Goal: Transaction & Acquisition: Purchase product/service

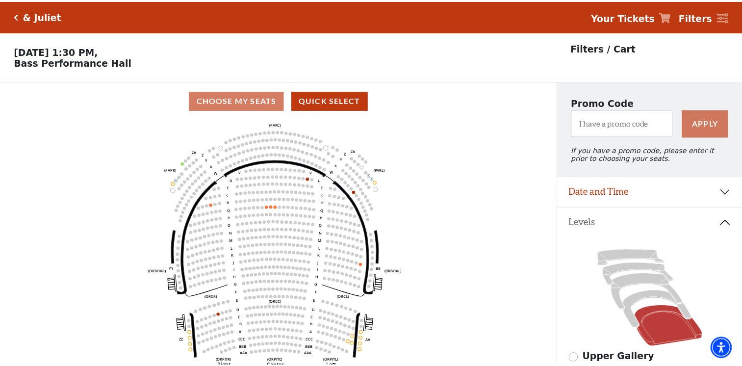
scroll to position [45, 0]
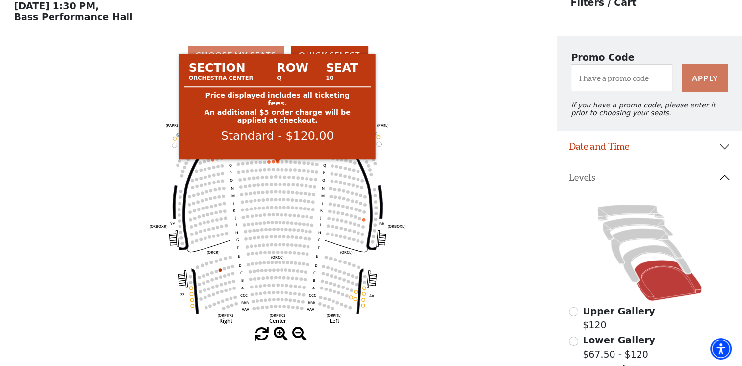
click at [278, 164] on circle at bounding box center [277, 161] width 3 height 3
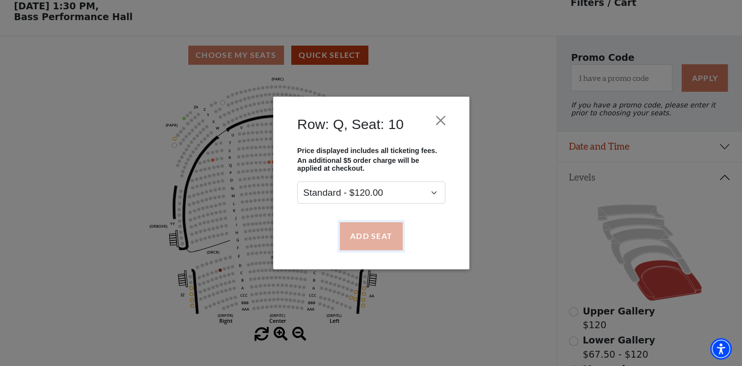
drag, startPoint x: 345, startPoint y: 235, endPoint x: 311, endPoint y: 204, distance: 46.5
click at [345, 236] on button "Add Seat" at bounding box center [370, 235] width 63 height 27
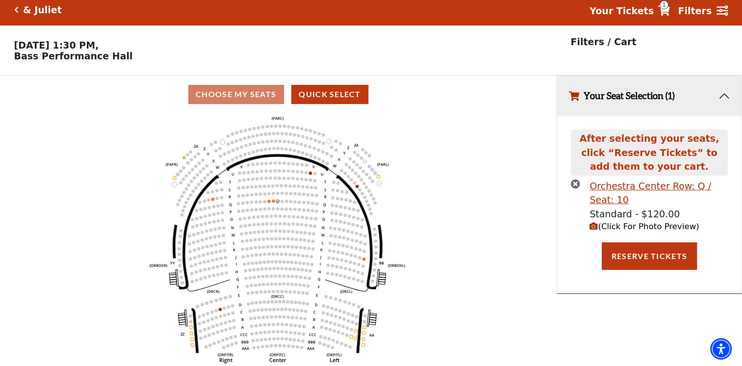
scroll to position [0, 0]
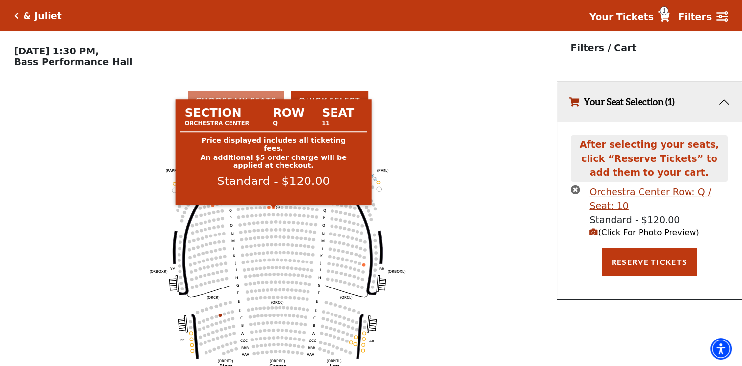
click at [273, 208] on circle at bounding box center [273, 206] width 3 height 3
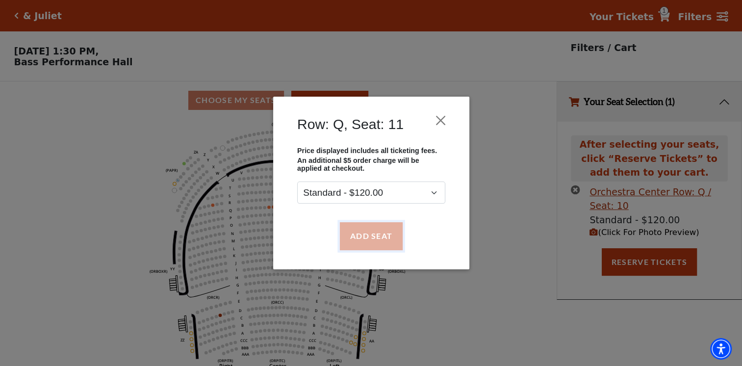
drag, startPoint x: 372, startPoint y: 243, endPoint x: 304, endPoint y: 228, distance: 70.0
click at [372, 243] on button "Add Seat" at bounding box center [370, 235] width 63 height 27
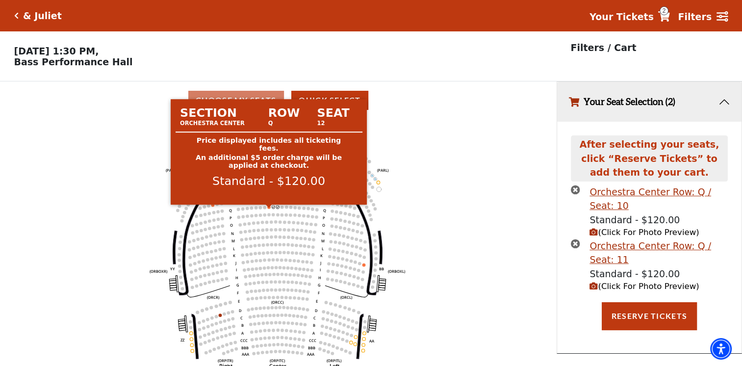
click at [269, 209] on circle at bounding box center [268, 207] width 3 height 3
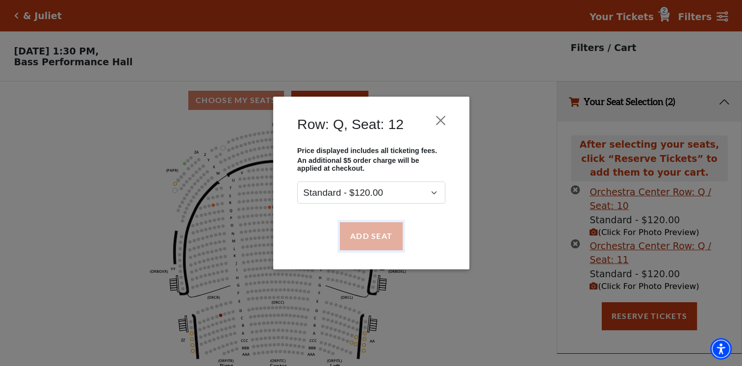
click at [364, 239] on button "Add Seat" at bounding box center [370, 235] width 63 height 27
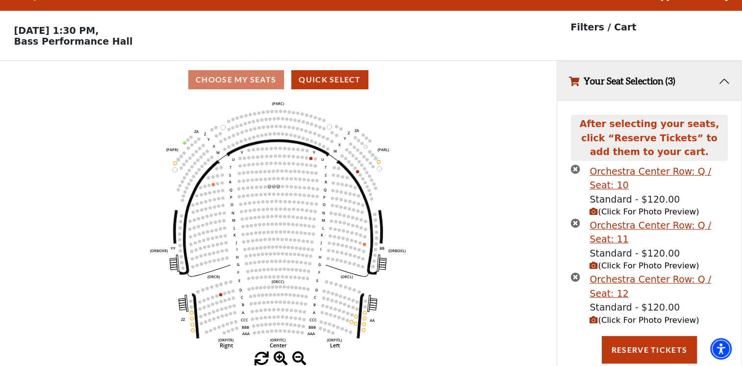
scroll to position [21, 0]
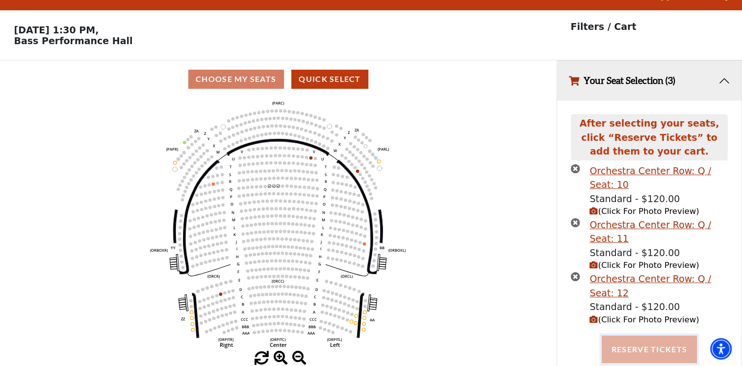
click at [654, 350] on button "Reserve Tickets" at bounding box center [649, 349] width 95 height 27
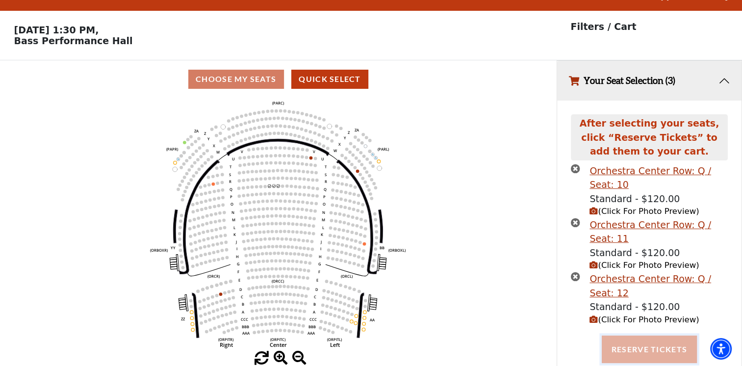
click at [648, 348] on button "Reserve Tickets" at bounding box center [649, 349] width 95 height 27
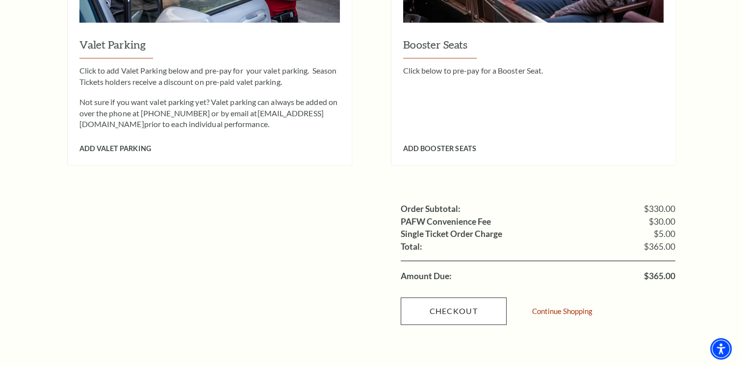
scroll to position [899, 0]
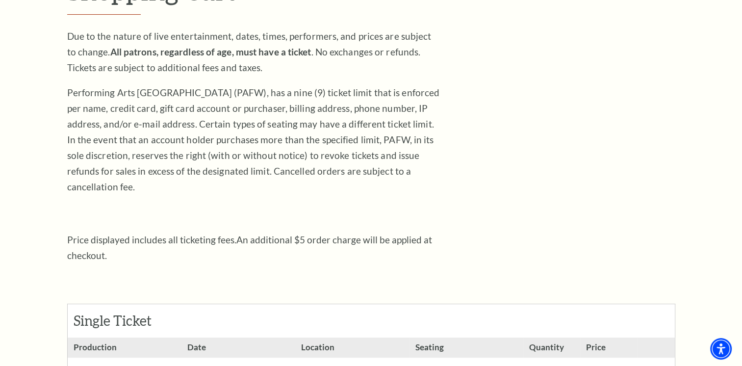
scroll to position [0, 0]
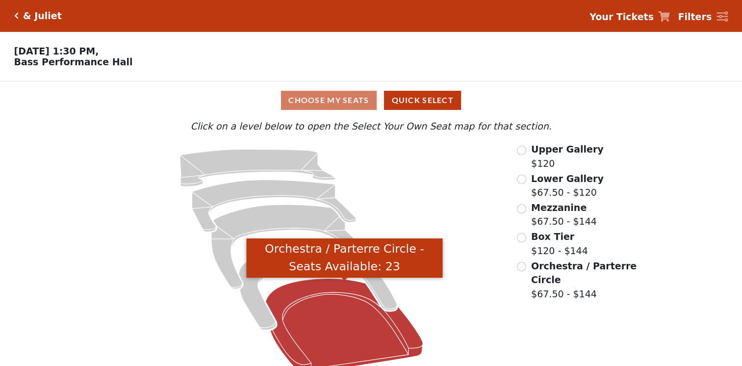
click at [316, 326] on icon "Orchestra / Parterre Circle - Seats Available: 23" at bounding box center [344, 325] width 157 height 95
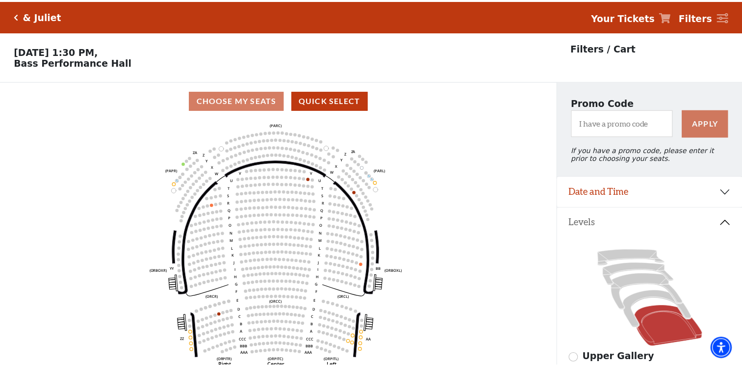
scroll to position [45, 0]
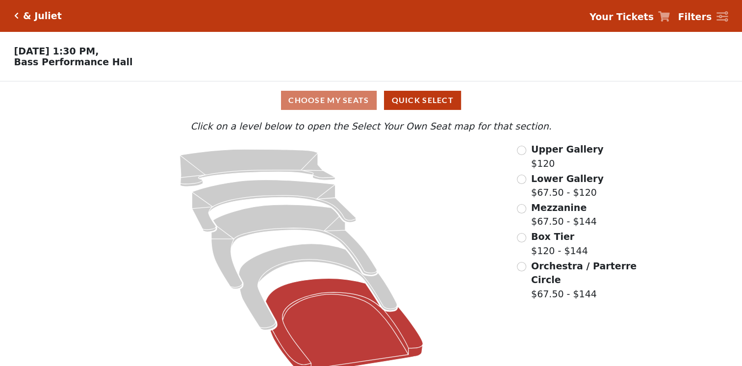
scroll to position [17, 0]
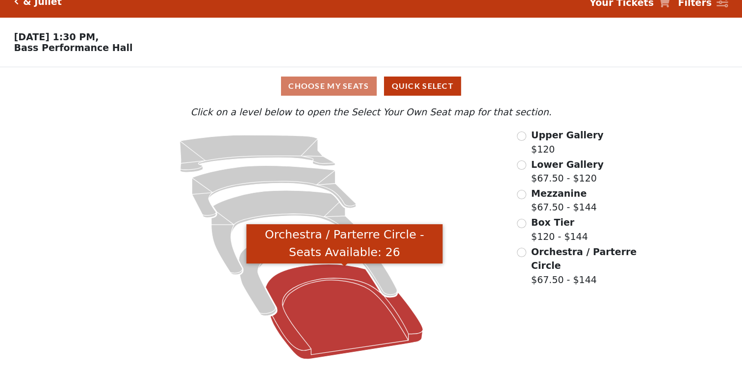
click at [360, 331] on icon "Orchestra / Parterre Circle - Seats Available: 26" at bounding box center [344, 311] width 157 height 95
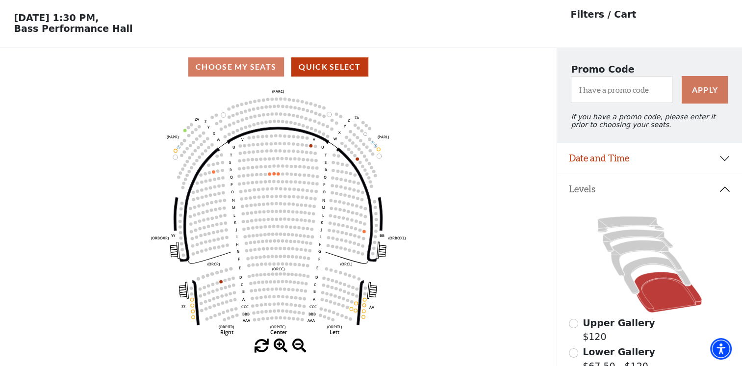
scroll to position [45, 0]
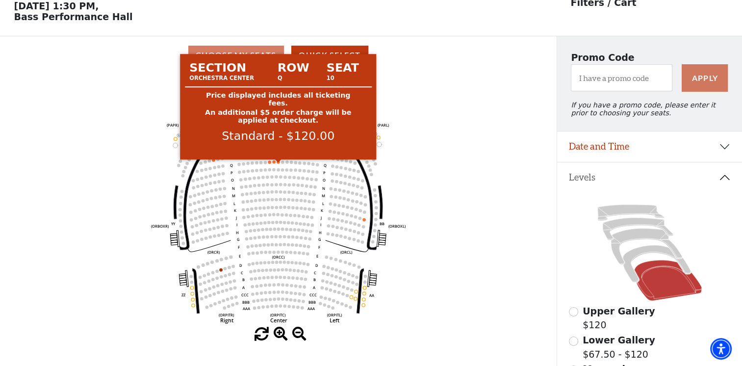
click at [277, 164] on circle at bounding box center [278, 161] width 3 height 3
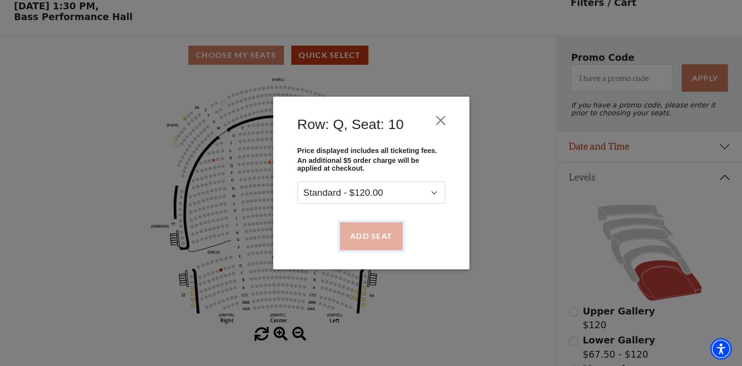
click at [357, 232] on button "Add Seat" at bounding box center [370, 235] width 63 height 27
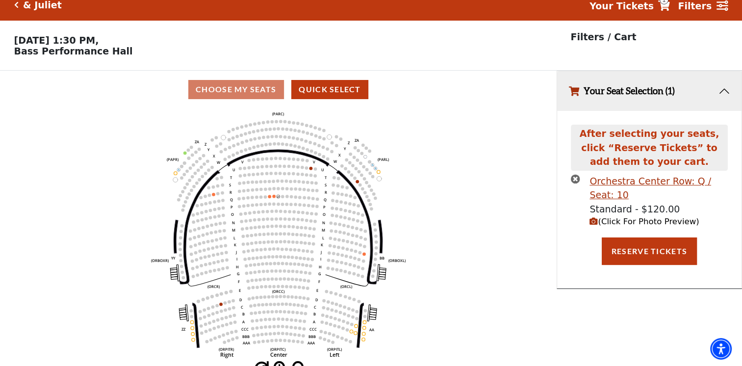
scroll to position [0, 0]
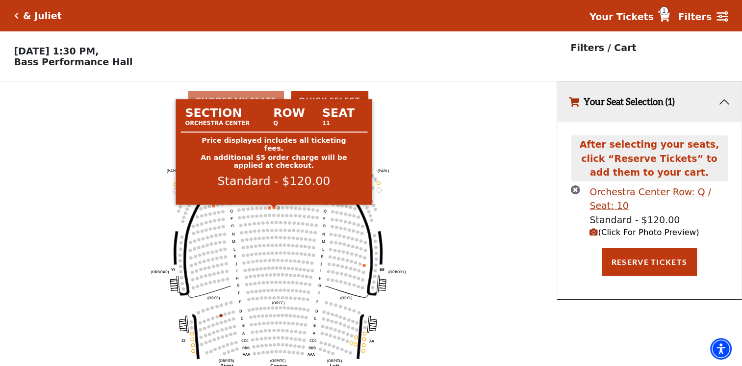
click at [273, 209] on circle at bounding box center [273, 207] width 3 height 3
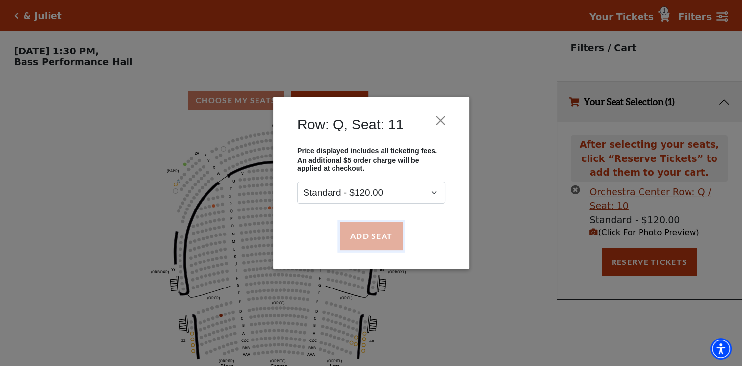
click at [365, 242] on button "Add Seat" at bounding box center [370, 235] width 63 height 27
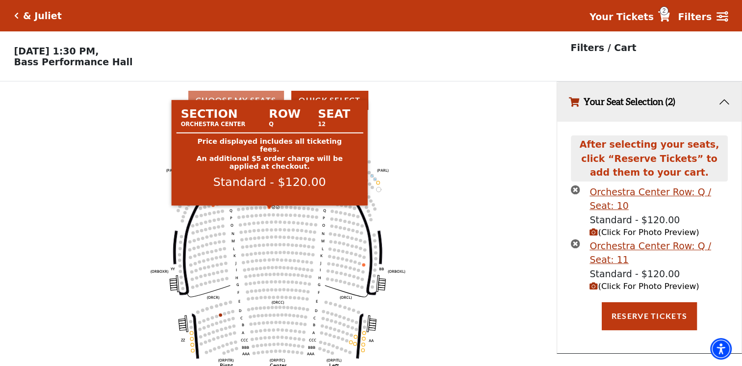
click at [269, 209] on circle at bounding box center [268, 207] width 3 height 3
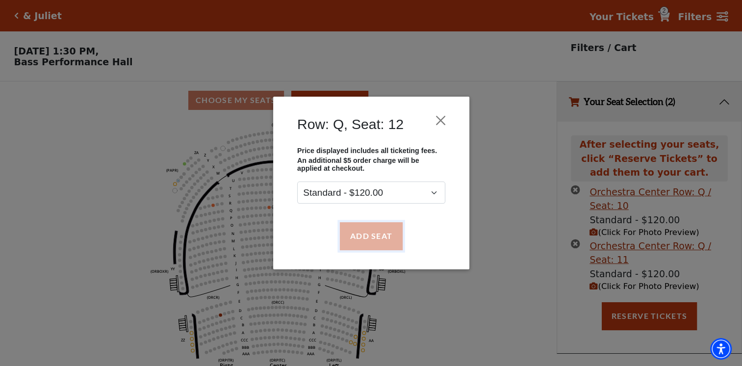
click at [371, 234] on button "Add Seat" at bounding box center [370, 235] width 63 height 27
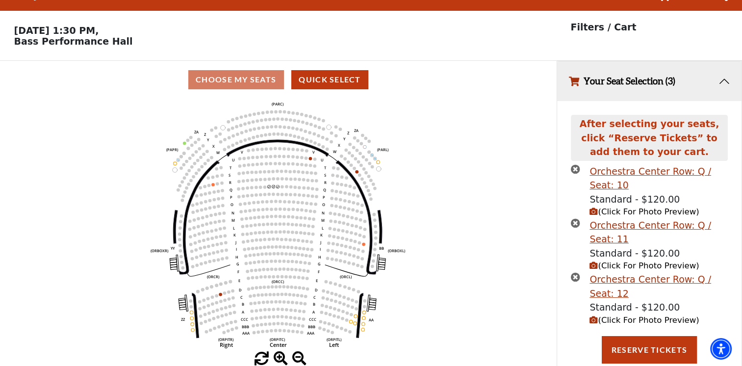
scroll to position [21, 0]
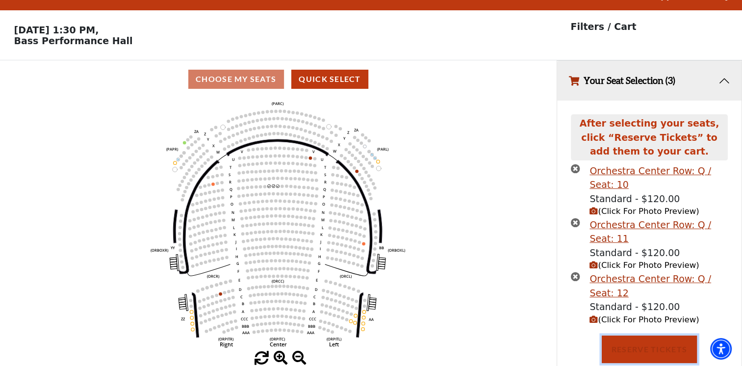
click at [636, 357] on button "Reserve Tickets" at bounding box center [649, 349] width 95 height 27
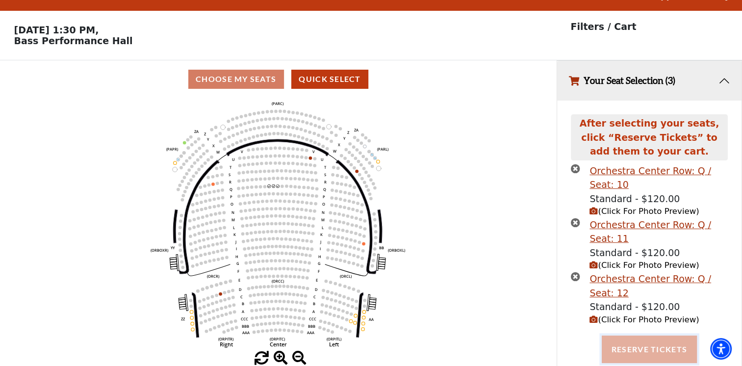
click at [662, 352] on button "Reserve Tickets" at bounding box center [649, 349] width 95 height 27
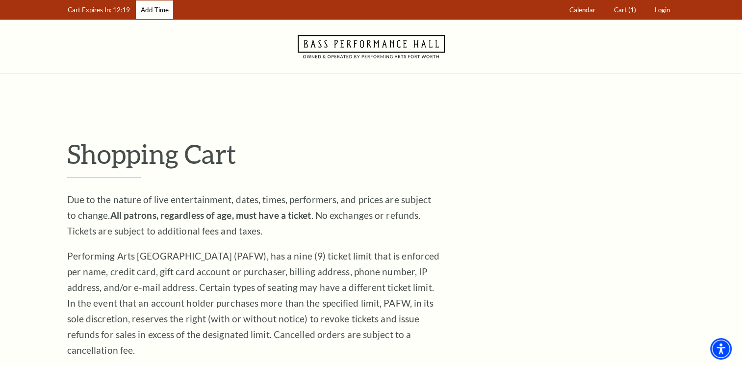
click at [165, 12] on link "Add Time" at bounding box center [154, 9] width 37 height 19
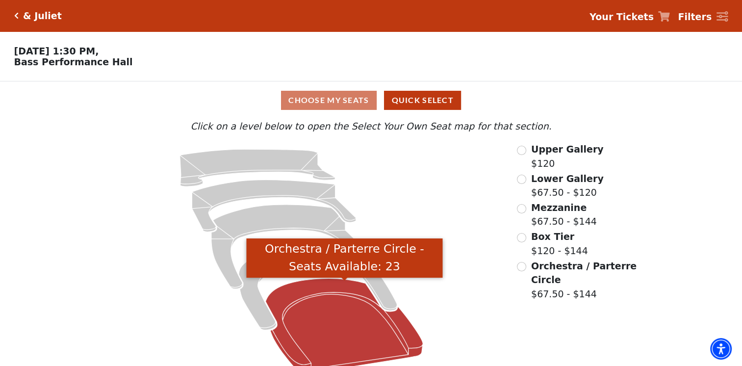
click at [356, 297] on icon "Orchestra / Parterre Circle - Seats Available: 23" at bounding box center [344, 325] width 157 height 95
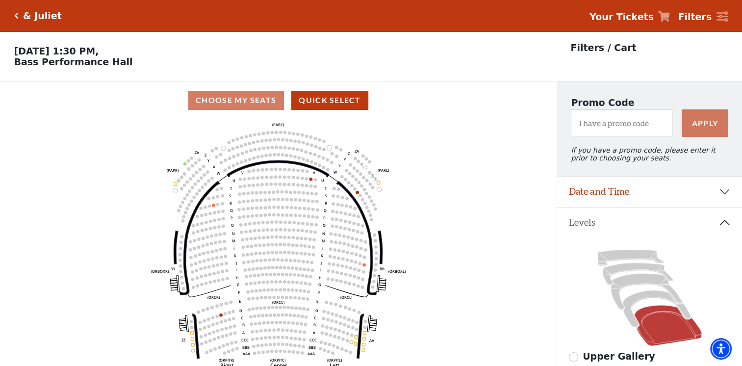
scroll to position [45, 0]
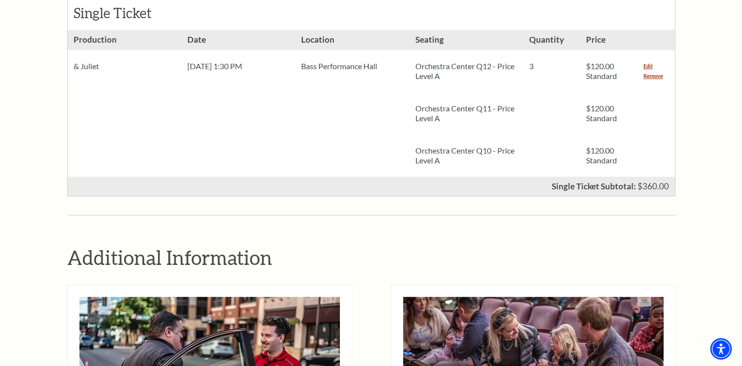
scroll to position [327, 0]
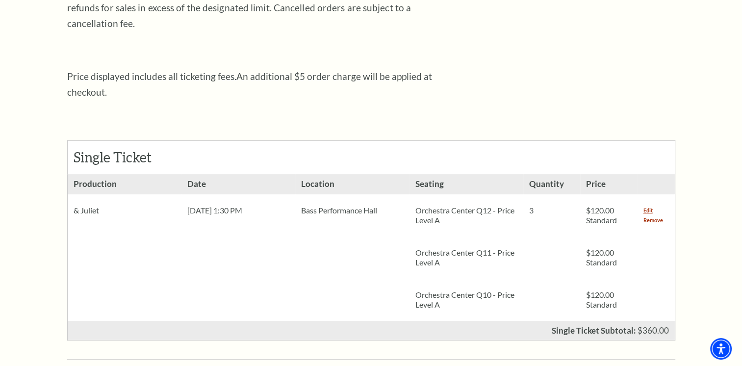
click at [648, 215] on link "Remove" at bounding box center [654, 220] width 20 height 10
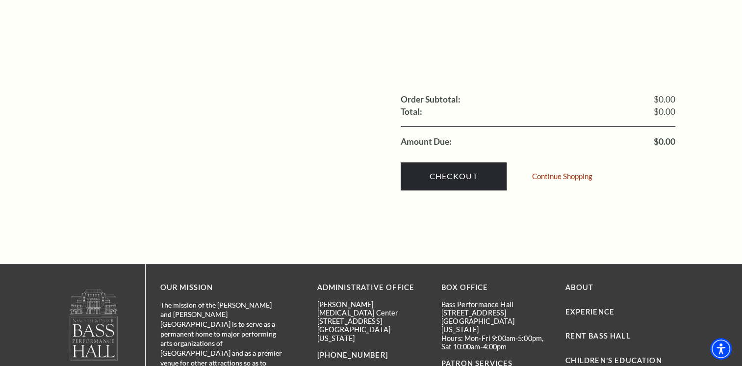
scroll to position [409, 0]
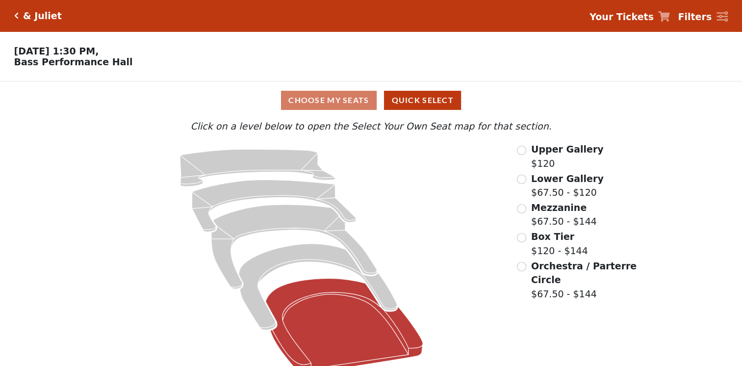
scroll to position [17, 0]
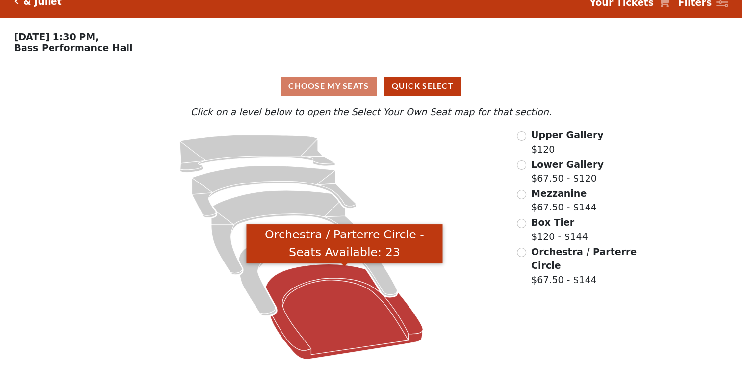
click at [353, 307] on icon "Orchestra / Parterre Circle - Seats Available: 23" at bounding box center [344, 311] width 157 height 95
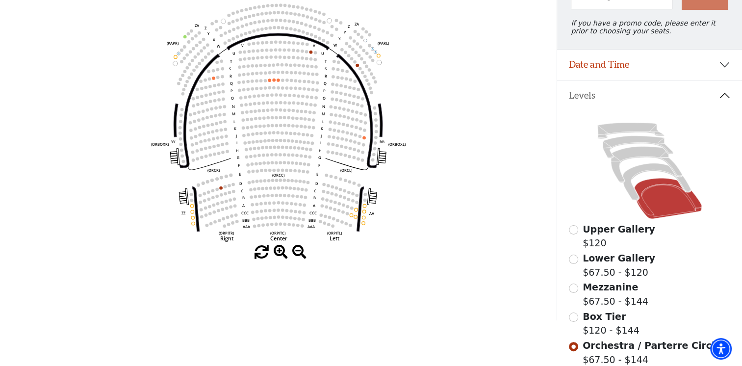
scroll to position [208, 0]
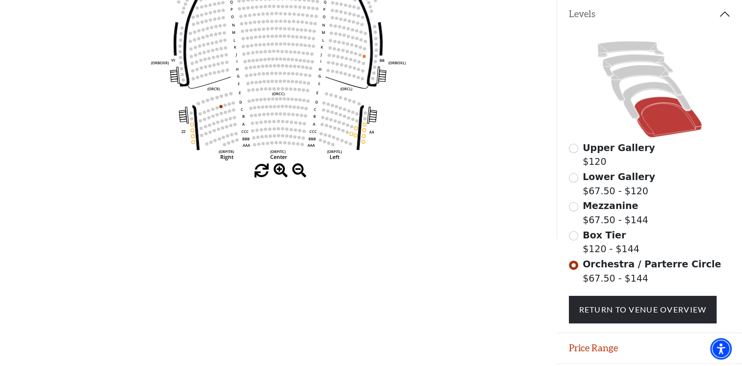
click at [579, 240] on div "Box Tier $120 - $144" at bounding box center [650, 242] width 162 height 28
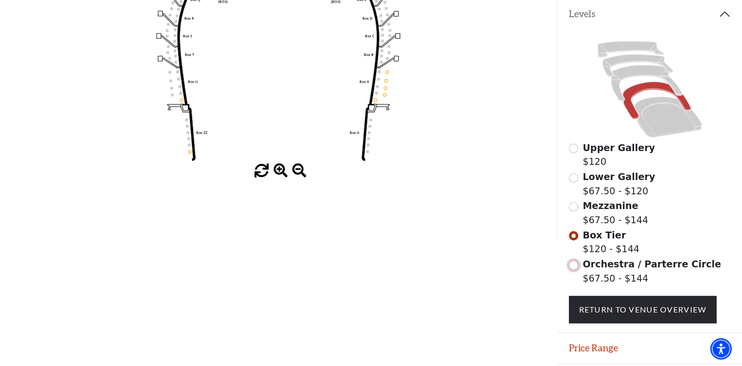
click at [572, 270] on input "Orchestra / Parterre Circle$67.50 - $144\a" at bounding box center [573, 264] width 9 height 9
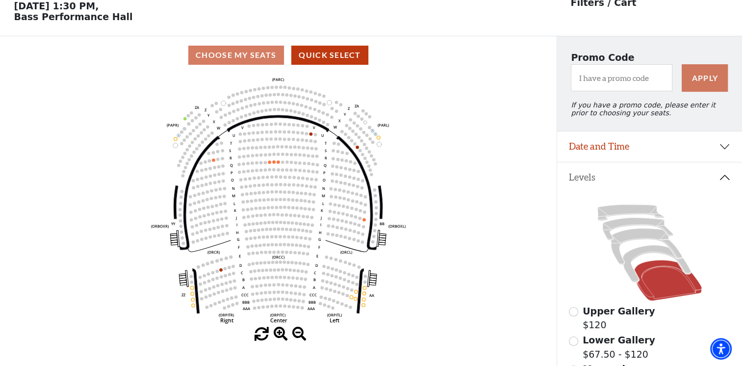
scroll to position [127, 0]
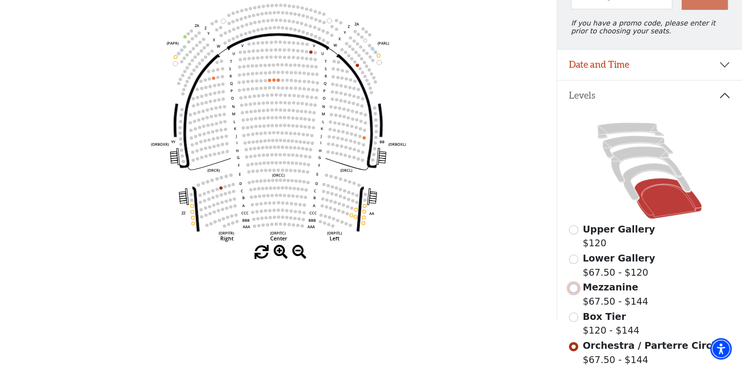
click at [575, 289] on input "Mezzanine$67.50 - $144\a" at bounding box center [573, 288] width 9 height 9
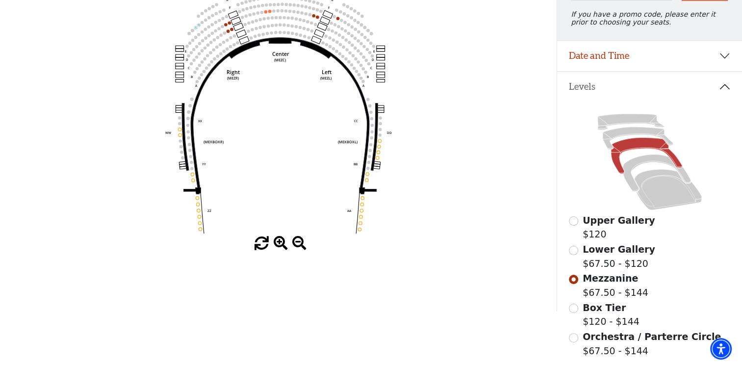
scroll to position [208, 0]
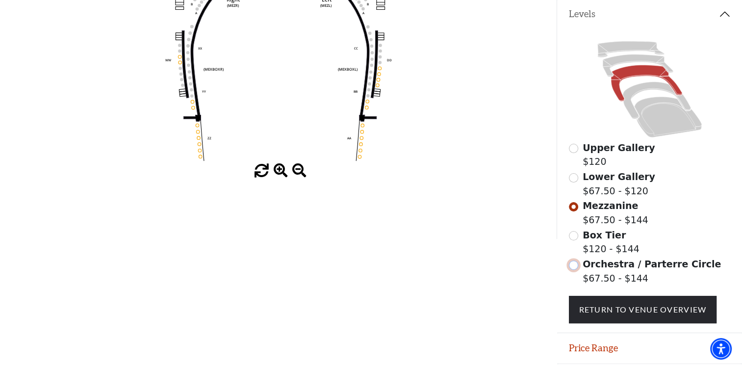
click at [576, 274] on div "Orchestra / Parterre Circle $67.50 - $144" at bounding box center [650, 271] width 162 height 28
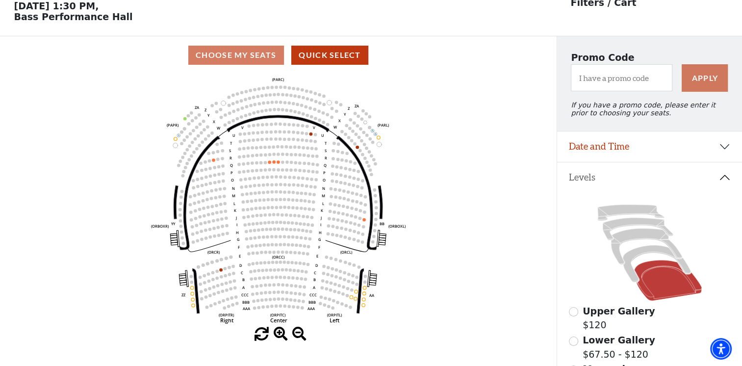
scroll to position [0, 0]
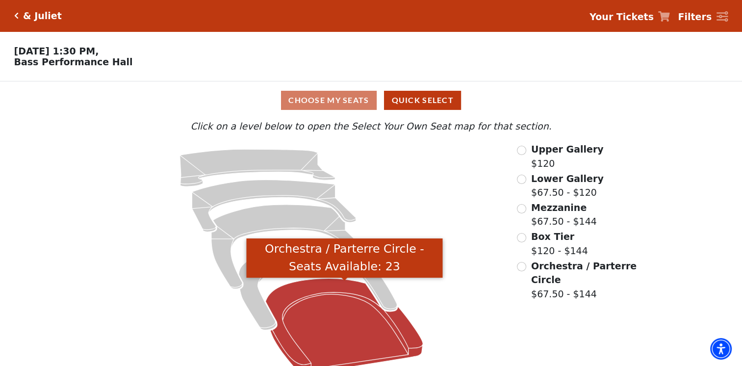
click at [334, 311] on icon "Orchestra / Parterre Circle - Seats Available: 23" at bounding box center [344, 325] width 157 height 95
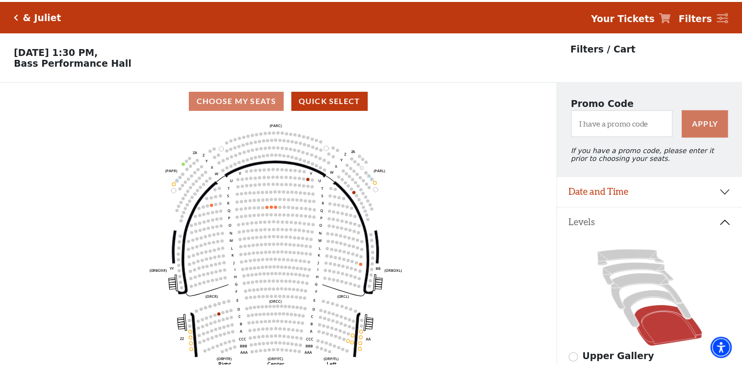
scroll to position [45, 0]
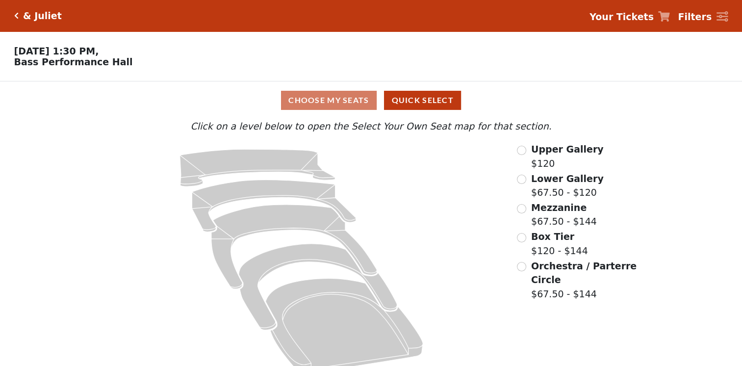
scroll to position [17, 0]
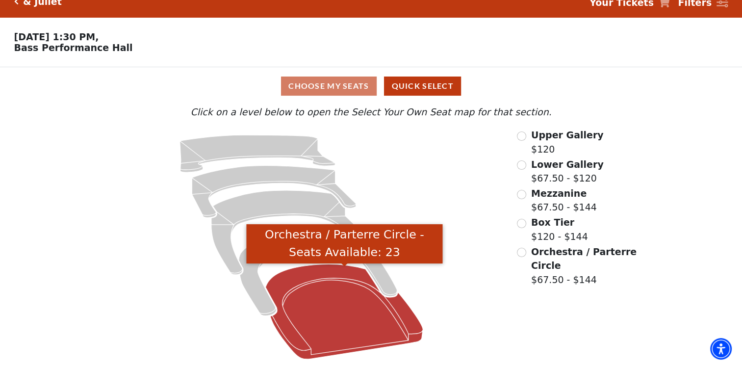
click at [299, 299] on icon "Orchestra / Parterre Circle - Seats Available: 23" at bounding box center [344, 311] width 157 height 95
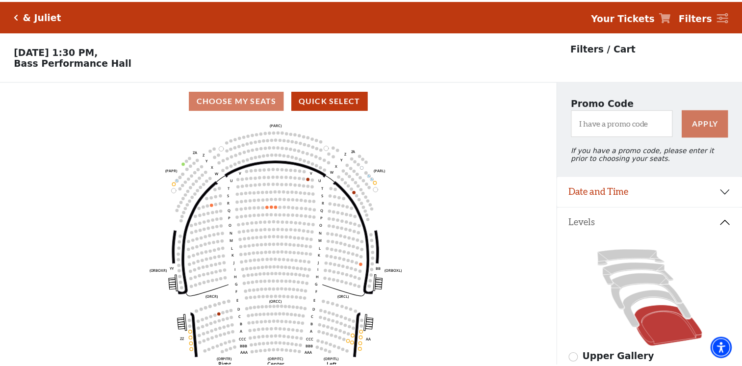
scroll to position [45, 0]
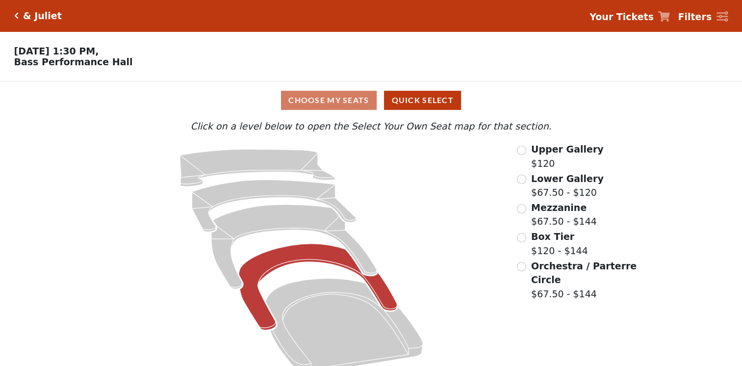
scroll to position [17, 0]
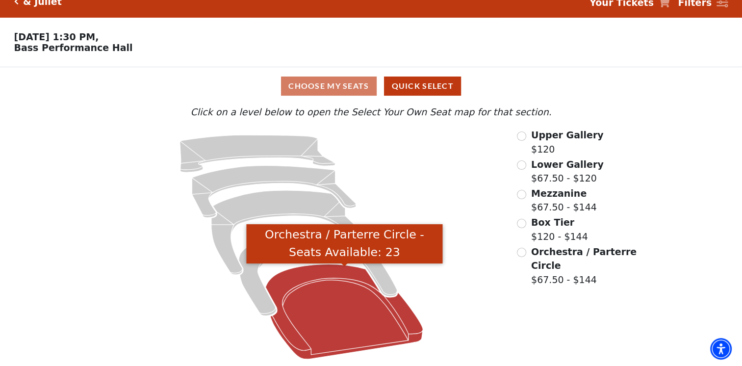
click at [361, 307] on icon "Orchestra / Parterre Circle - Seats Available: 23" at bounding box center [344, 311] width 157 height 95
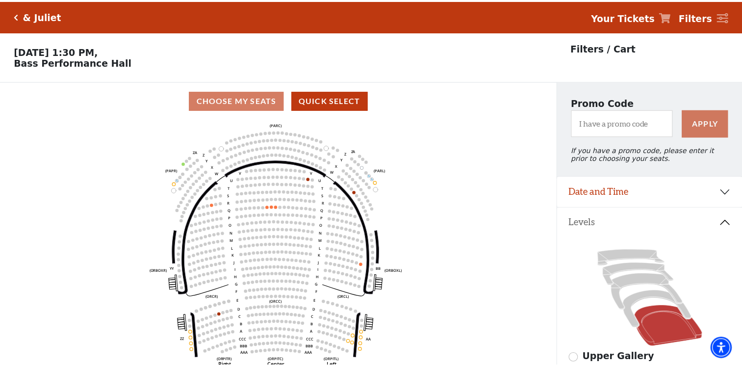
scroll to position [45, 0]
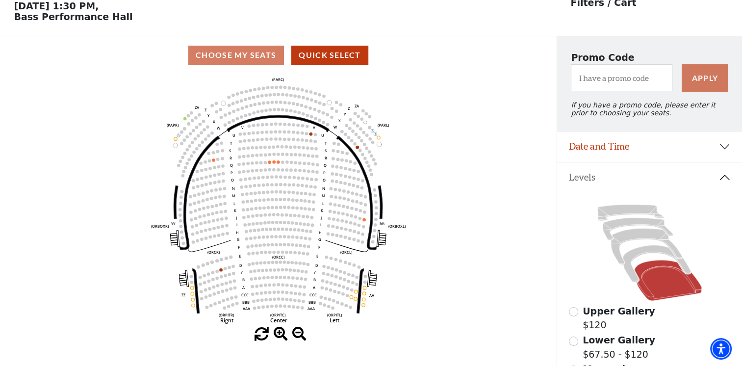
click at [579, 315] on div "Upper Gallery $120" at bounding box center [650, 318] width 162 height 28
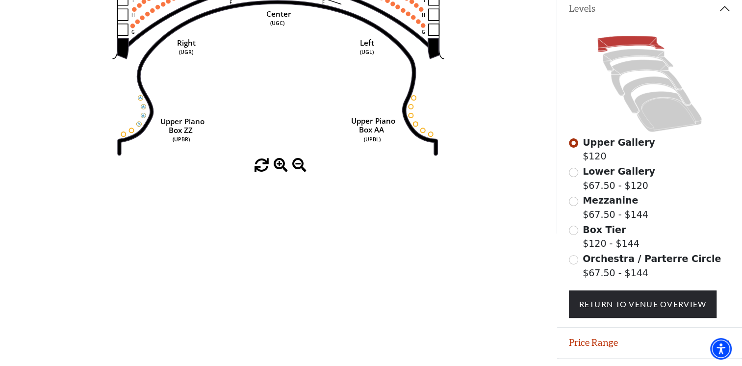
scroll to position [241, 0]
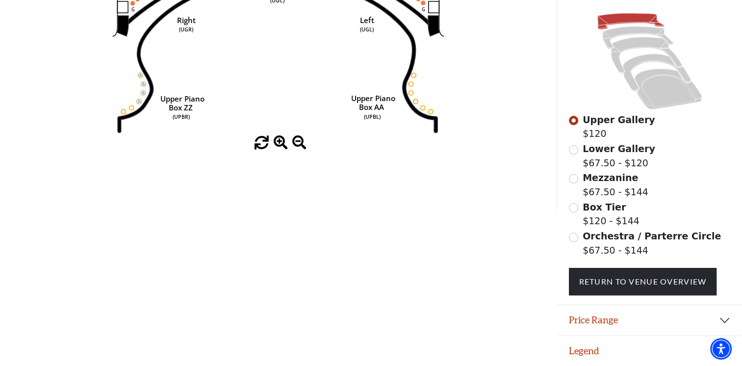
click at [579, 239] on div "Orchestra / Parterre Circle $67.50 - $144" at bounding box center [650, 243] width 162 height 28
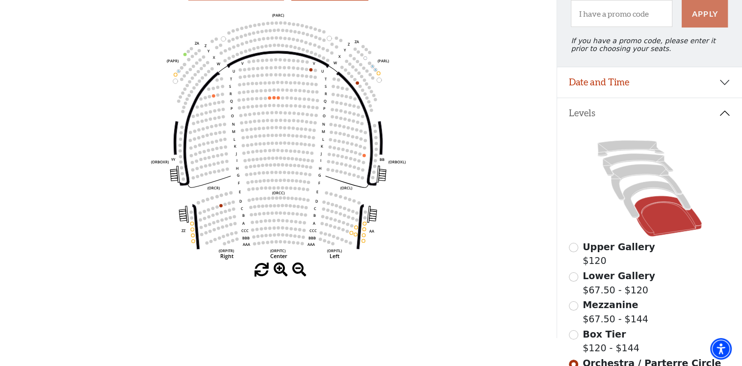
scroll to position [127, 0]
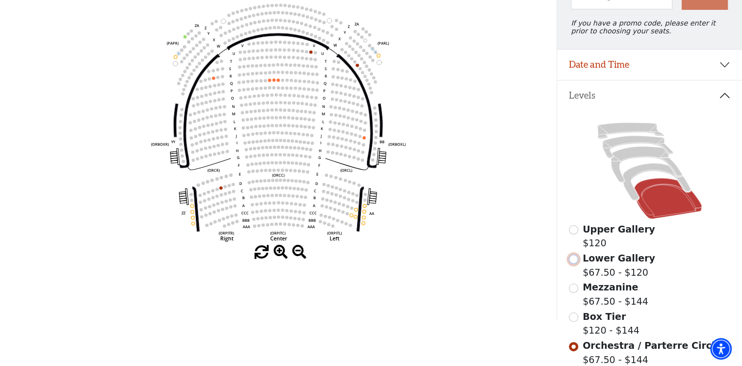
click at [576, 264] on input "Lower Gallery$67.50 - $120\a" at bounding box center [573, 259] width 9 height 9
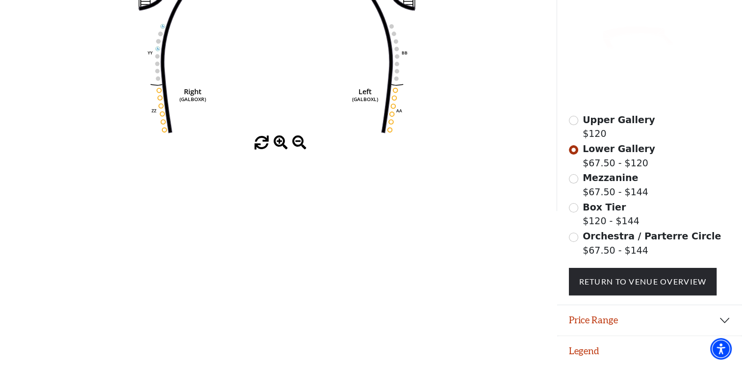
scroll to position [241, 0]
click at [573, 238] on input "Orchestra / Parterre Circle$67.50 - $144\a" at bounding box center [573, 237] width 9 height 9
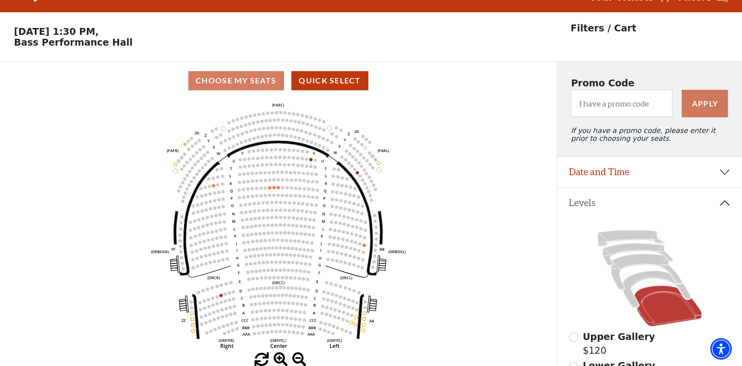
scroll to position [45, 0]
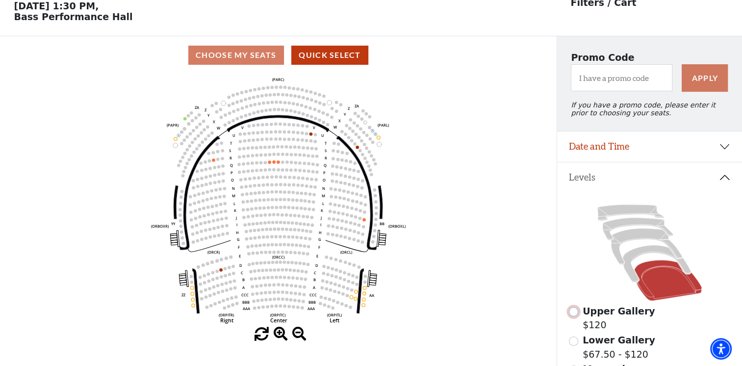
click at [574, 316] on input "Upper Gallery$120\a" at bounding box center [573, 311] width 9 height 9
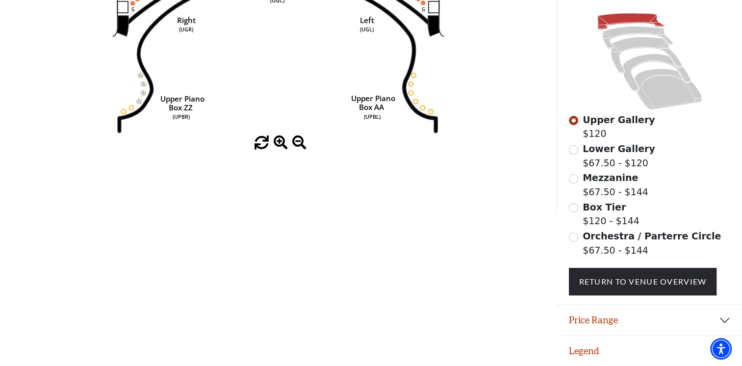
scroll to position [241, 0]
click at [579, 240] on div "Orchestra / Parterre Circle $67.50 - $144" at bounding box center [650, 243] width 162 height 28
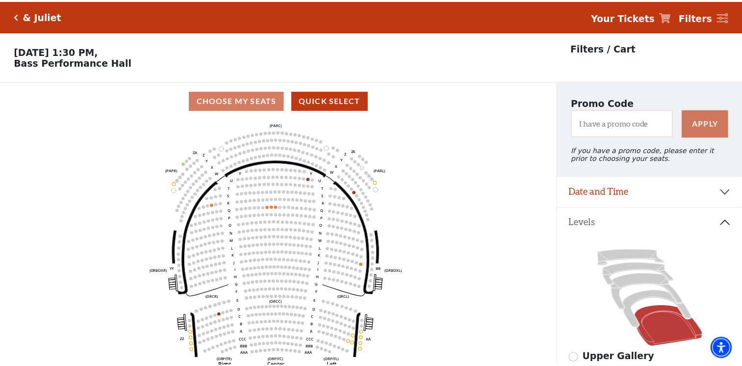
scroll to position [45, 0]
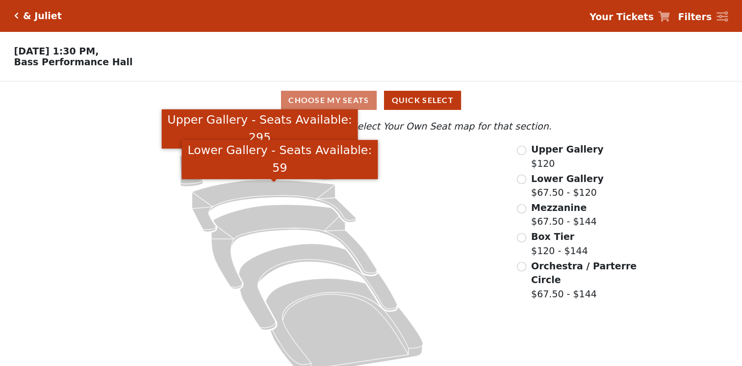
scroll to position [17, 0]
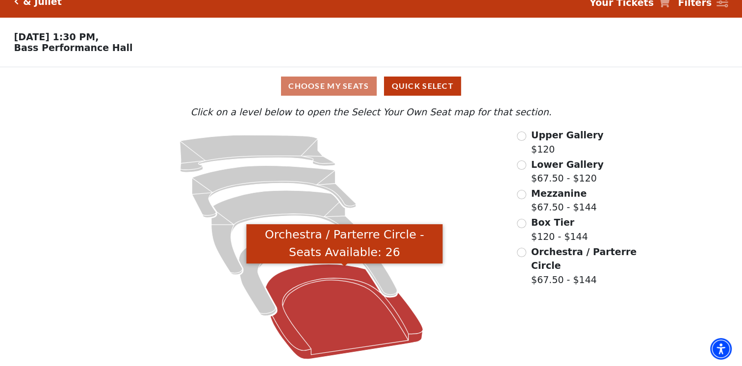
click at [312, 311] on icon "Orchestra / Parterre Circle - Seats Available: 26" at bounding box center [344, 311] width 157 height 95
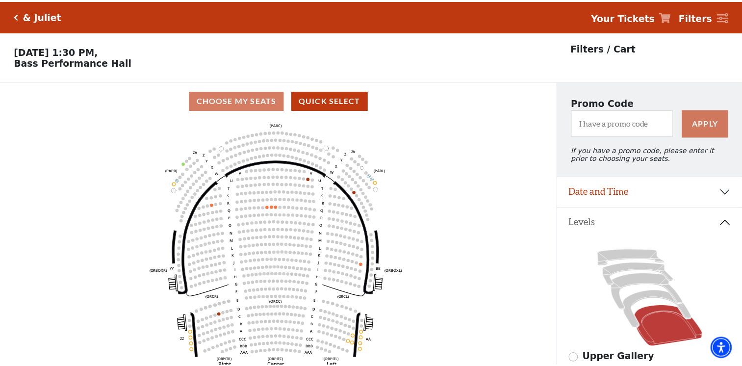
scroll to position [45, 0]
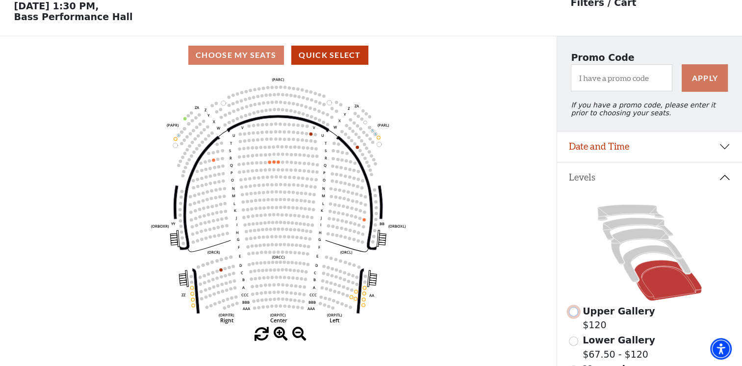
click at [570, 316] on input "Upper Gallery$120\a" at bounding box center [573, 311] width 9 height 9
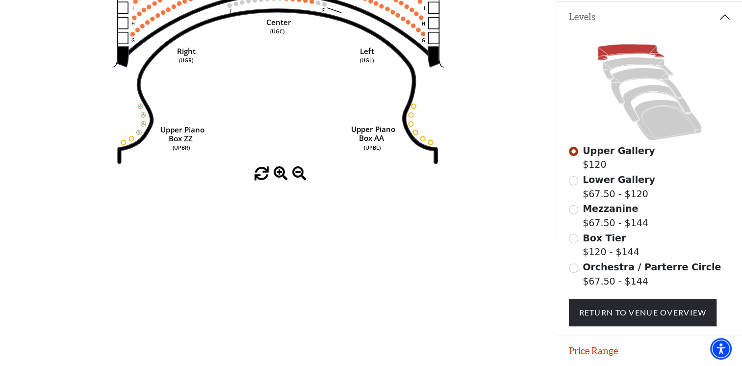
scroll to position [241, 0]
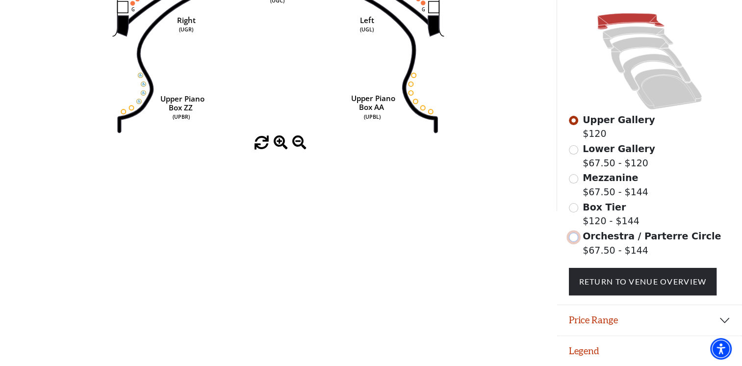
click at [573, 240] on input "Orchestra / Parterre Circle$67.50 - $144\a" at bounding box center [573, 237] width 9 height 9
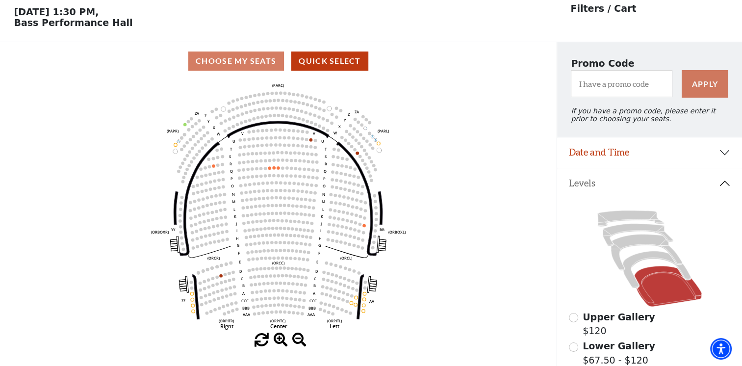
scroll to position [45, 0]
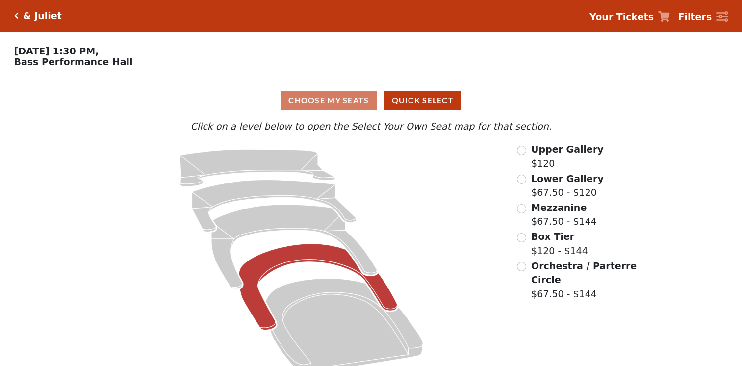
scroll to position [17, 0]
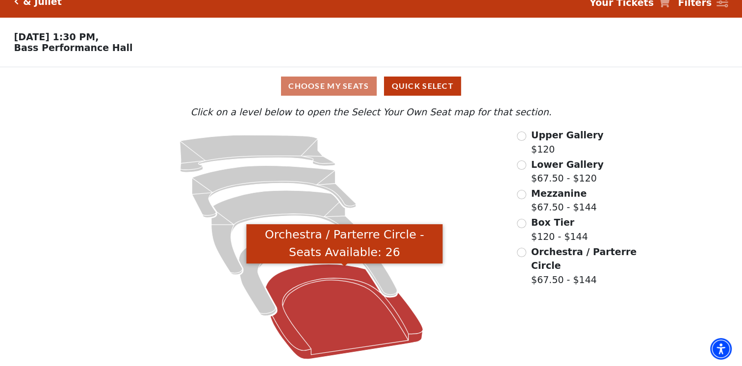
click at [307, 299] on icon "Orchestra / Parterre Circle - Seats Available: 26" at bounding box center [344, 311] width 157 height 95
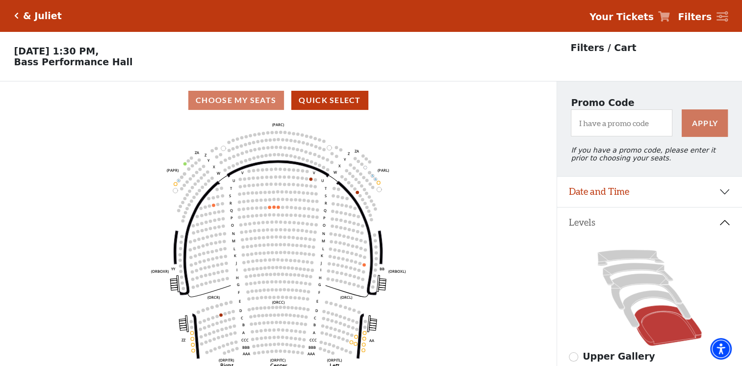
scroll to position [45, 0]
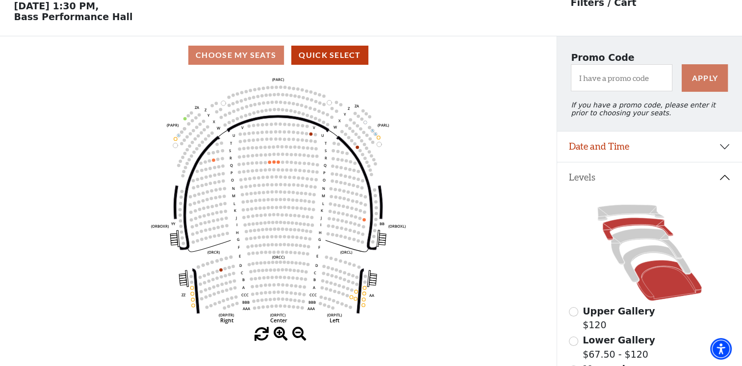
click at [631, 226] on icon at bounding box center [638, 229] width 71 height 23
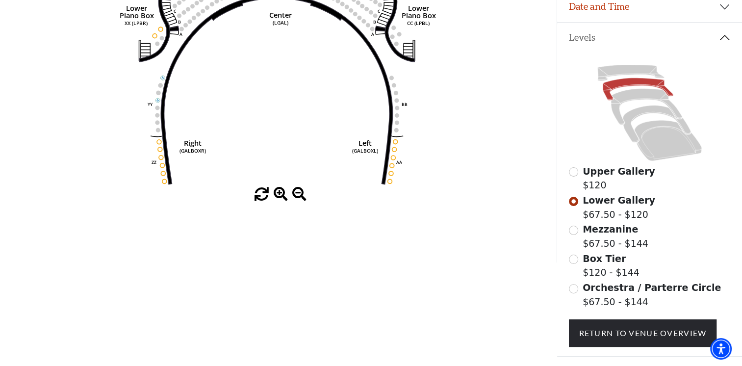
scroll to position [208, 0]
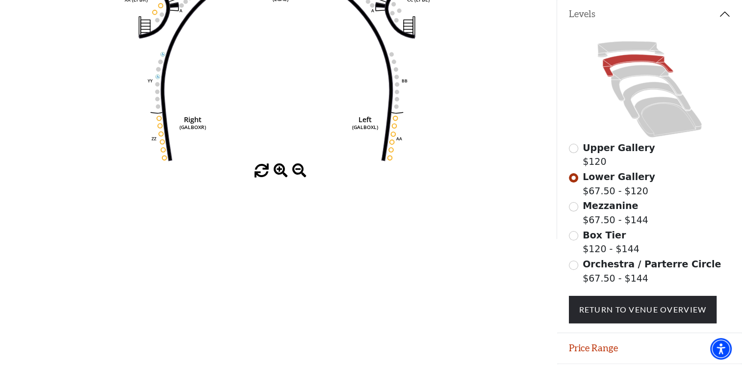
click at [577, 275] on div "Orchestra / Parterre Circle $67.50 - $144" at bounding box center [650, 271] width 162 height 28
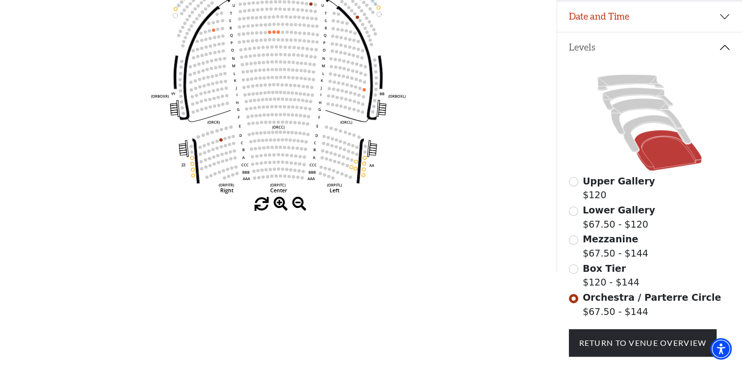
scroll to position [241, 0]
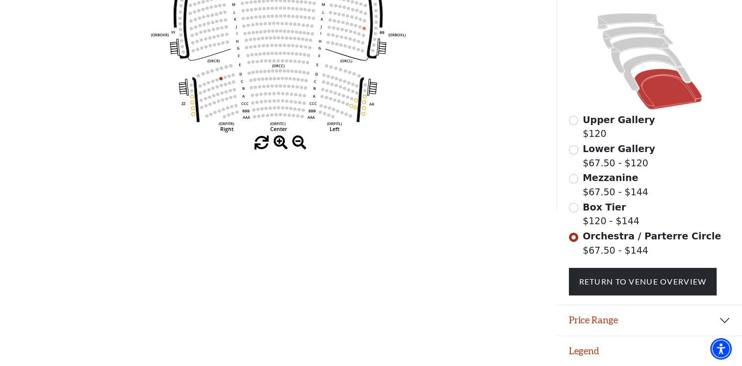
click at [585, 178] on span "Mezzanine" at bounding box center [610, 177] width 55 height 11
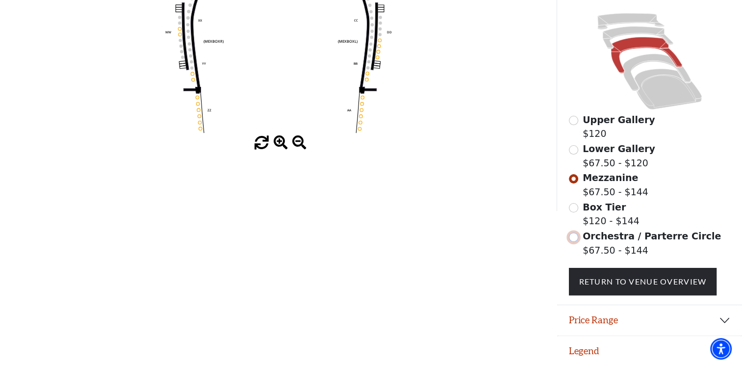
click at [571, 236] on input "Orchestra / Parterre Circle$67.50 - $144\a" at bounding box center [573, 237] width 9 height 9
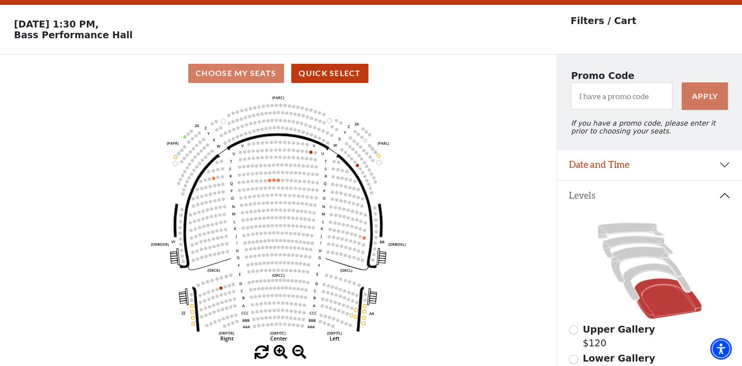
scroll to position [45, 0]
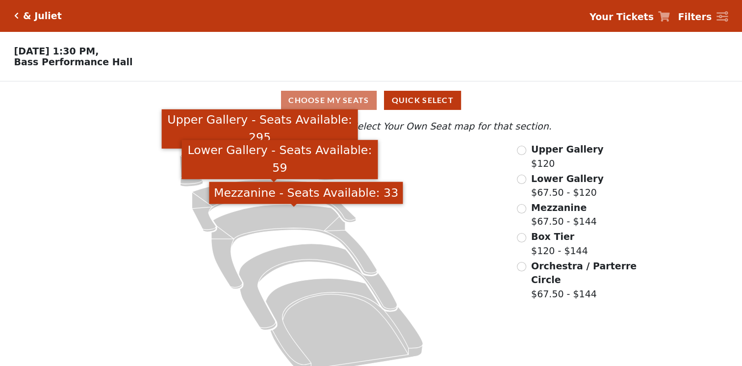
scroll to position [17, 0]
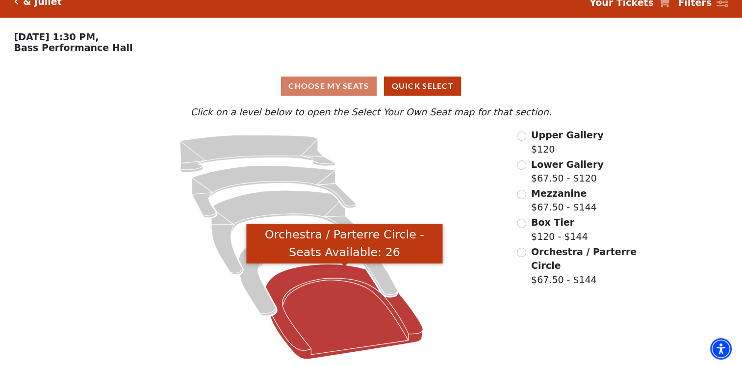
click at [307, 285] on icon "Orchestra / Parterre Circle - Seats Available: 26" at bounding box center [344, 311] width 157 height 95
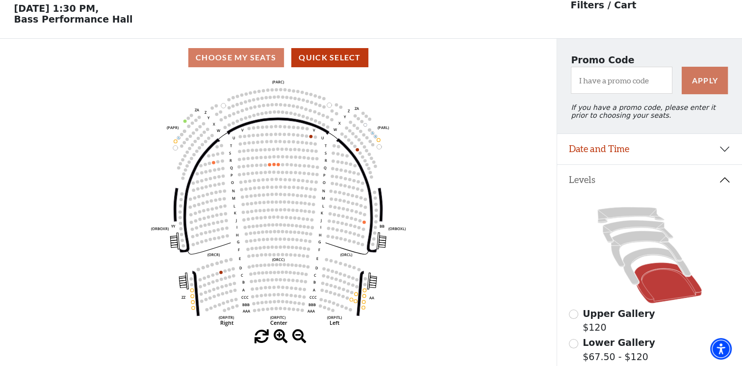
scroll to position [45, 0]
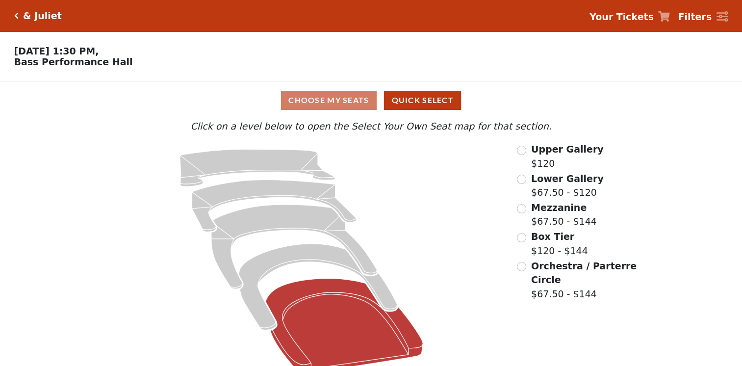
scroll to position [17, 0]
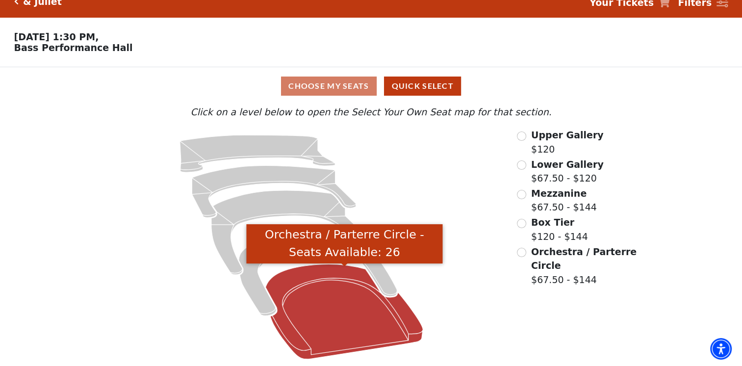
click at [333, 323] on icon "Orchestra / Parterre Circle - Seats Available: 26" at bounding box center [344, 311] width 157 height 95
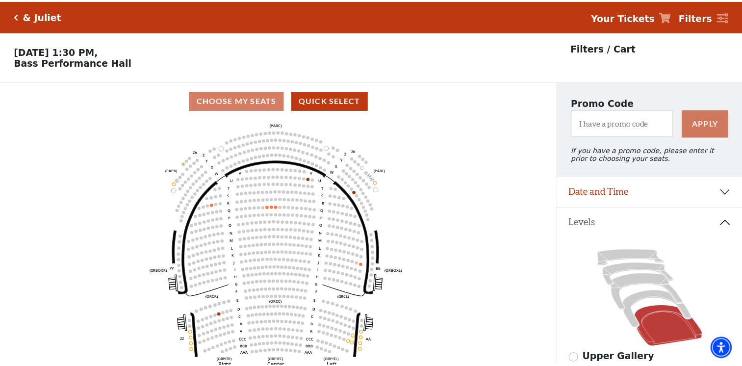
scroll to position [45, 0]
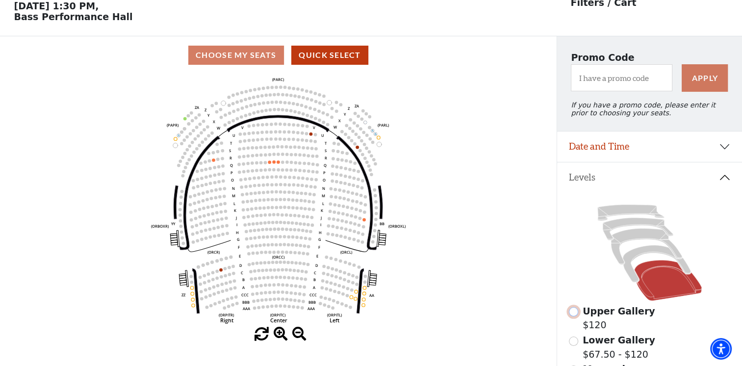
click at [576, 314] on input "Upper Gallery$120\a" at bounding box center [573, 311] width 9 height 9
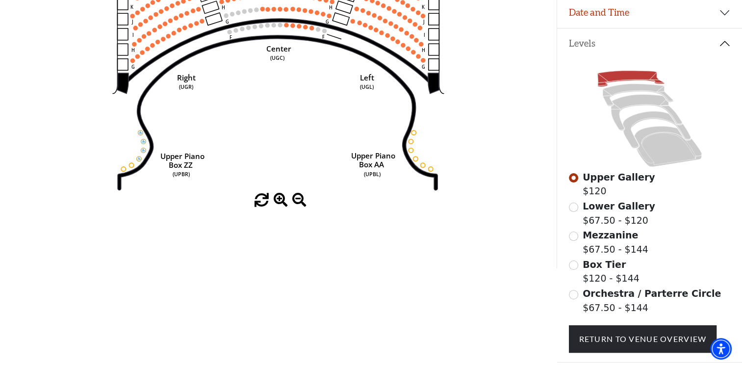
scroll to position [208, 0]
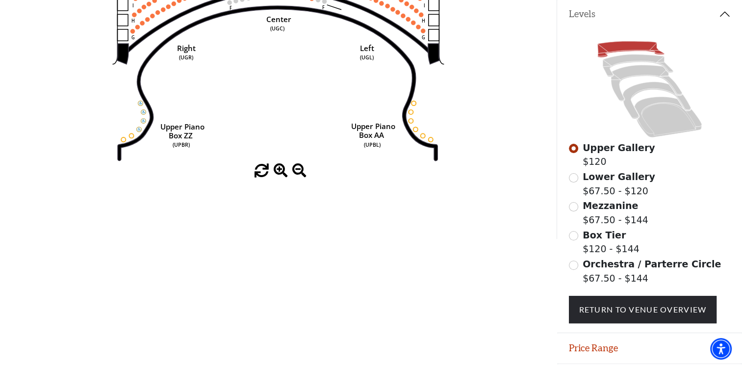
click at [578, 272] on div "Orchestra / Parterre Circle $67.50 - $144" at bounding box center [650, 271] width 162 height 28
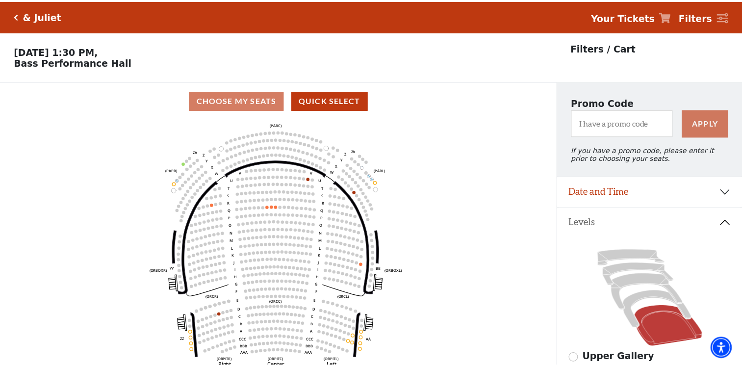
scroll to position [45, 0]
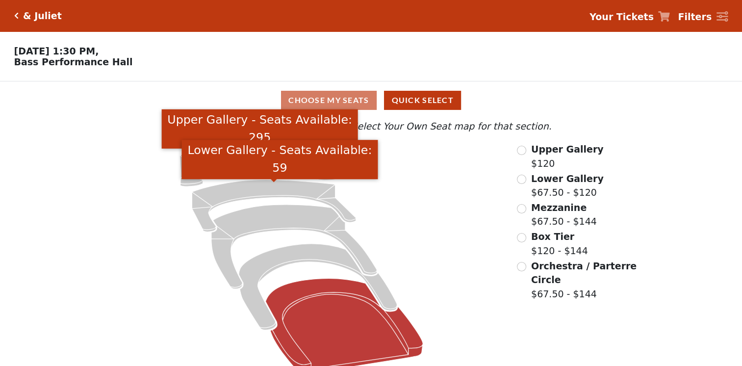
scroll to position [17, 0]
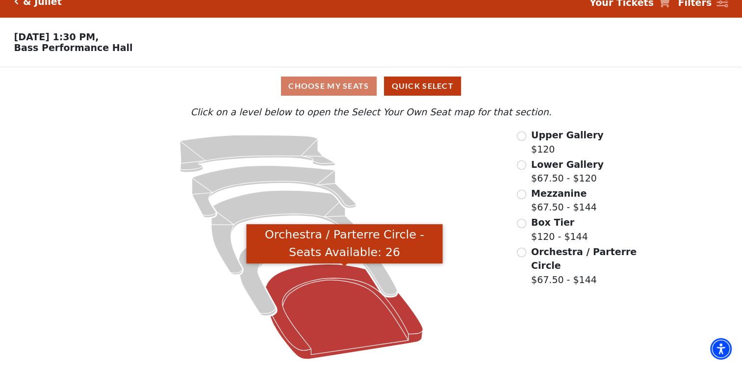
click at [316, 287] on icon "Orchestra / Parterre Circle - Seats Available: 26" at bounding box center [344, 311] width 157 height 95
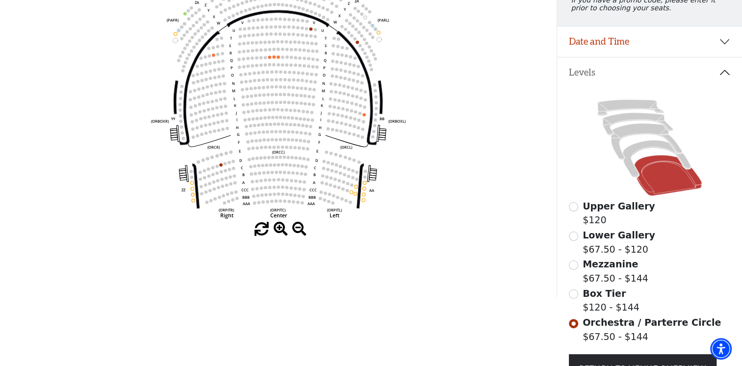
scroll to position [208, 0]
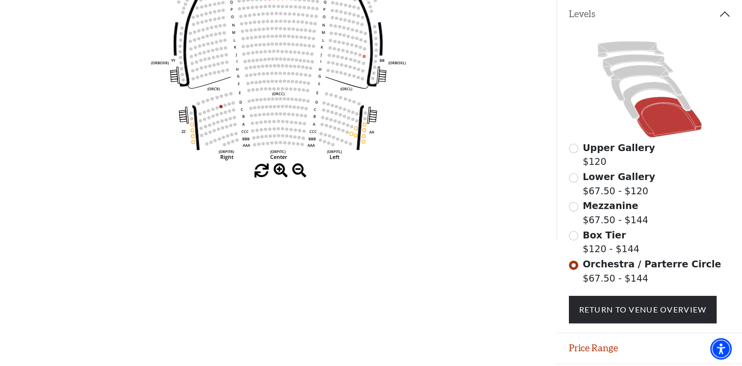
click at [586, 234] on span "Box Tier" at bounding box center [604, 235] width 43 height 11
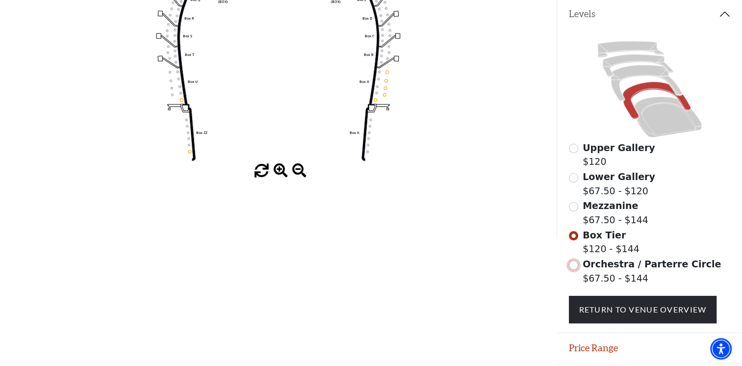
click at [574, 270] on input "Orchestra / Parterre Circle$67.50 - $144\a" at bounding box center [573, 264] width 9 height 9
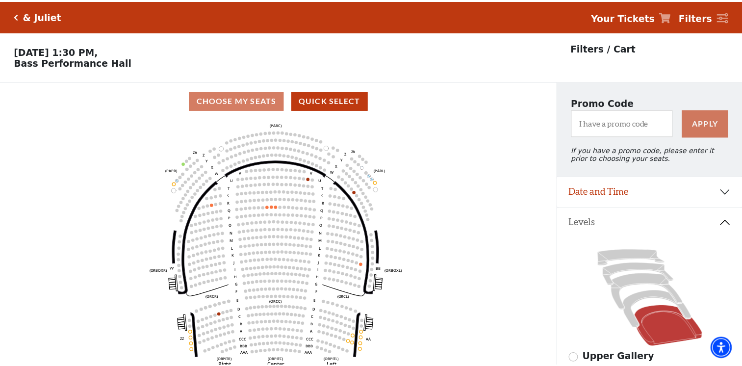
scroll to position [45, 0]
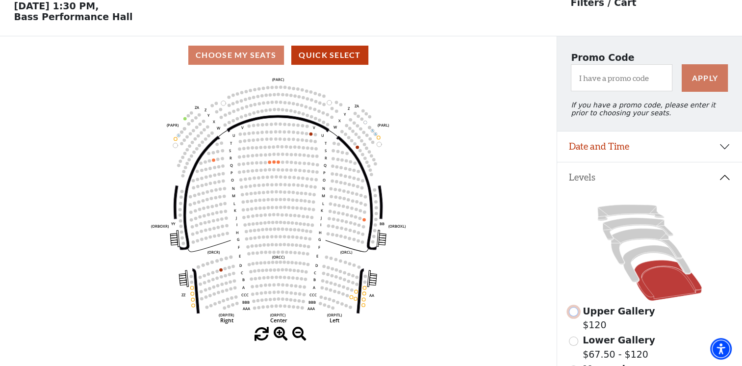
click at [575, 316] on input "Upper Gallery$120\a" at bounding box center [573, 311] width 9 height 9
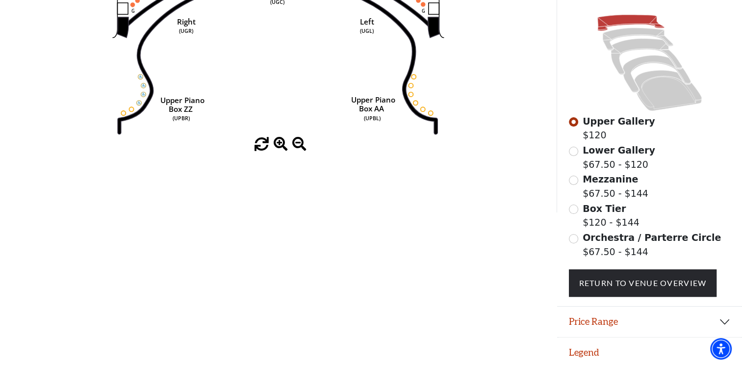
scroll to position [241, 0]
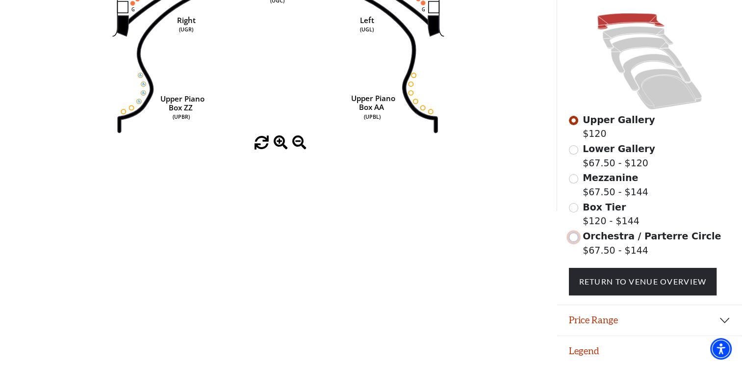
click at [575, 235] on input "Orchestra / Parterre Circle$67.50 - $144\a" at bounding box center [573, 237] width 9 height 9
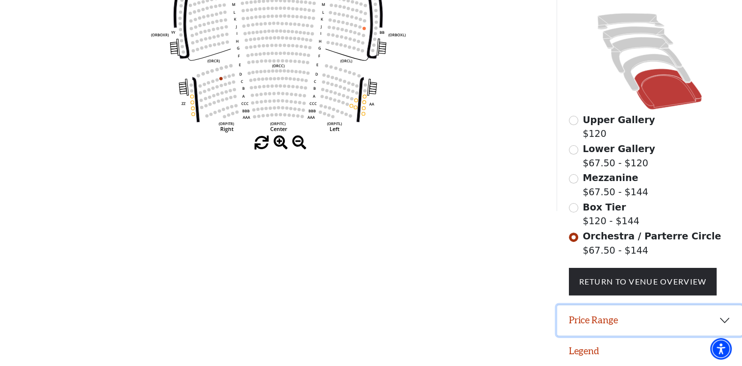
click at [608, 324] on button "Price Range" at bounding box center [649, 320] width 185 height 30
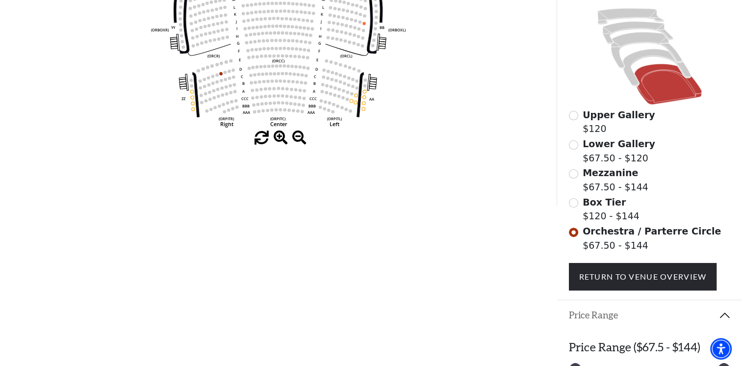
scroll to position [290, 0]
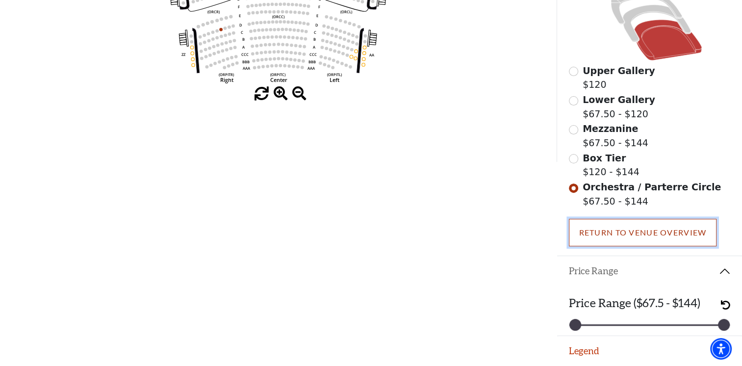
click at [611, 238] on link "Return To Venue Overview" at bounding box center [643, 232] width 148 height 27
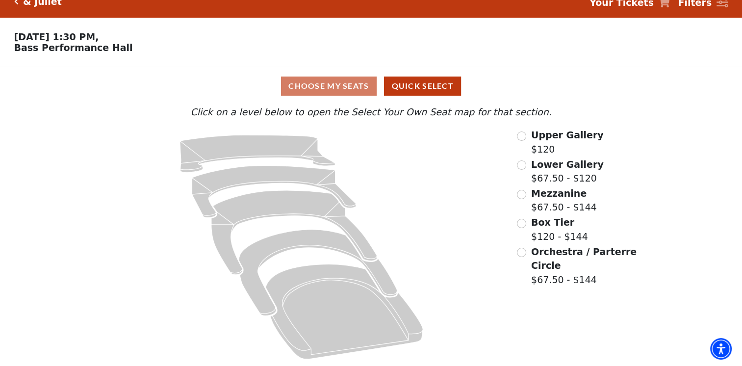
scroll to position [17, 0]
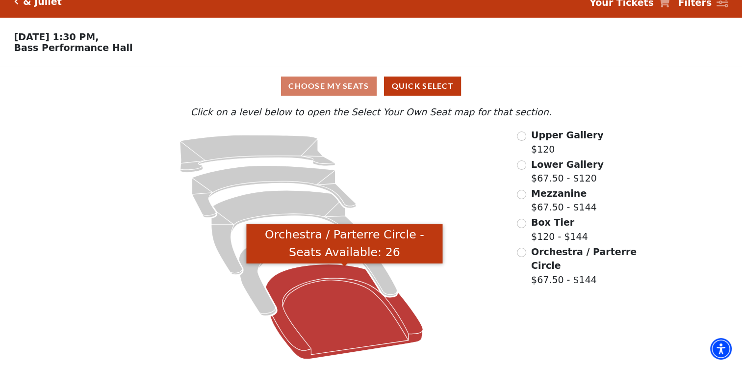
click at [351, 295] on icon "Orchestra / Parterre Circle - Seats Available: 26" at bounding box center [344, 311] width 157 height 95
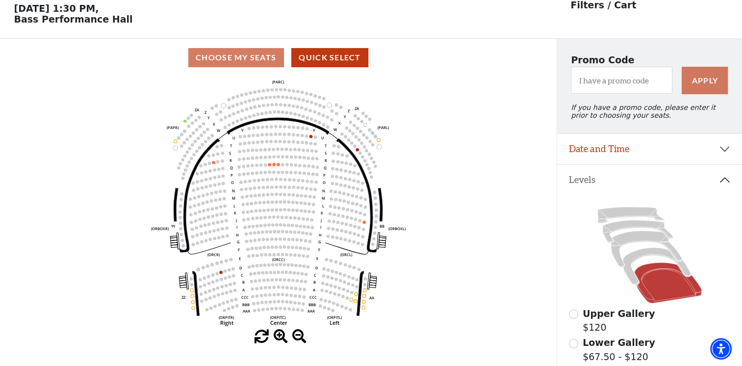
scroll to position [45, 0]
